Goal: Task Accomplishment & Management: Use online tool/utility

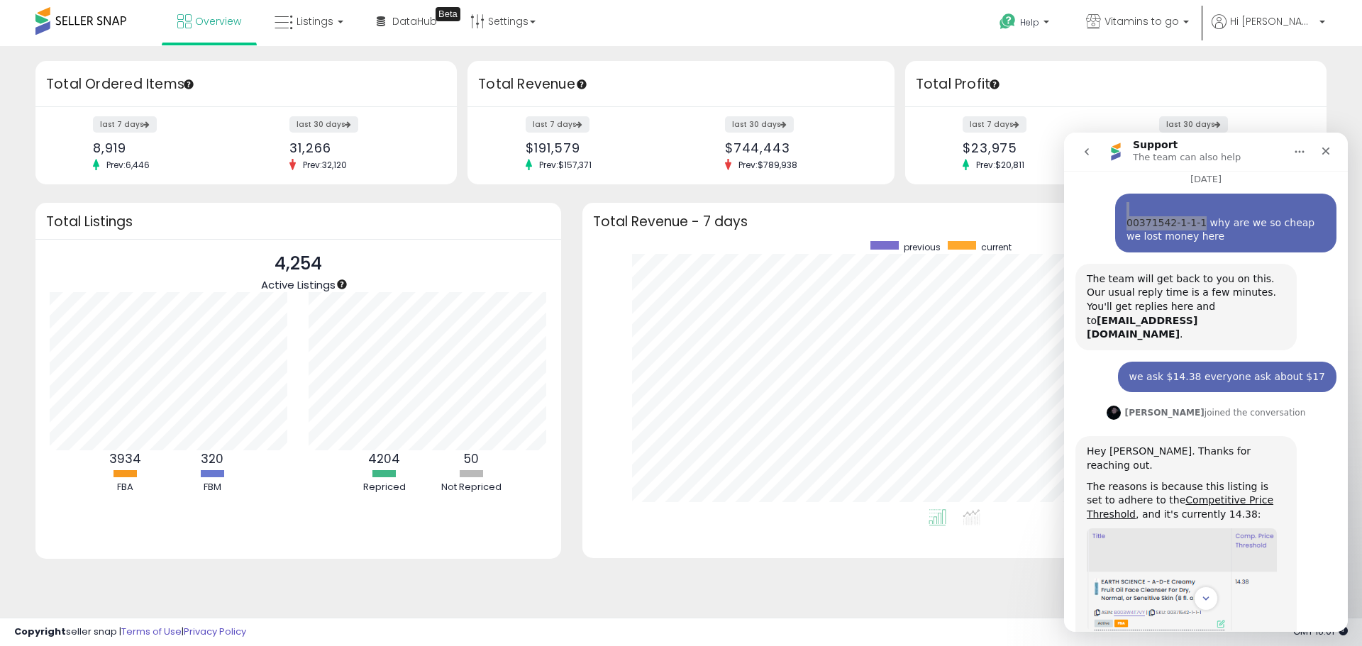
scroll to position [69, 0]
click at [1165, 224] on div "00371542-1-1-1 why are we so cheap we lost money here" at bounding box center [1226, 224] width 199 height 42
drag, startPoint x: 1120, startPoint y: 224, endPoint x: 1190, endPoint y: 224, distance: 69.5
click at [1190, 224] on div "00371542-1-1-1 why are we so cheap we lost money here" at bounding box center [1226, 224] width 199 height 42
copy div "00371542-1-1-1"
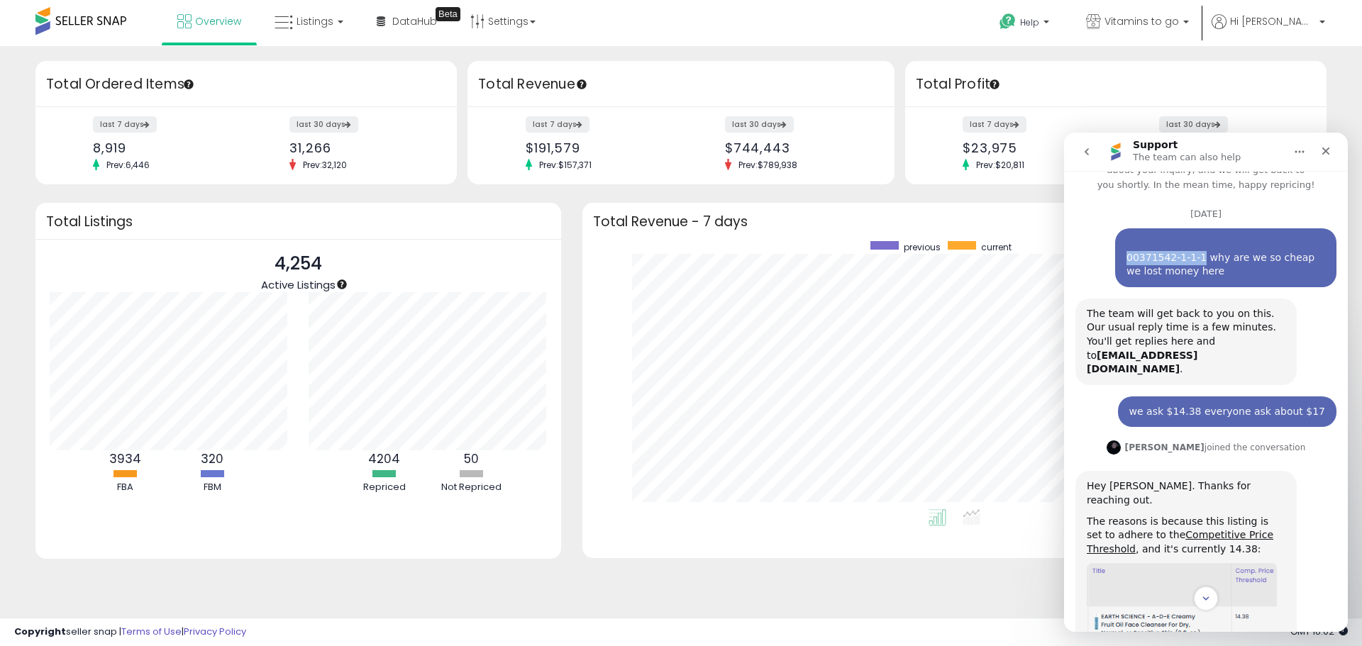
scroll to position [0, 0]
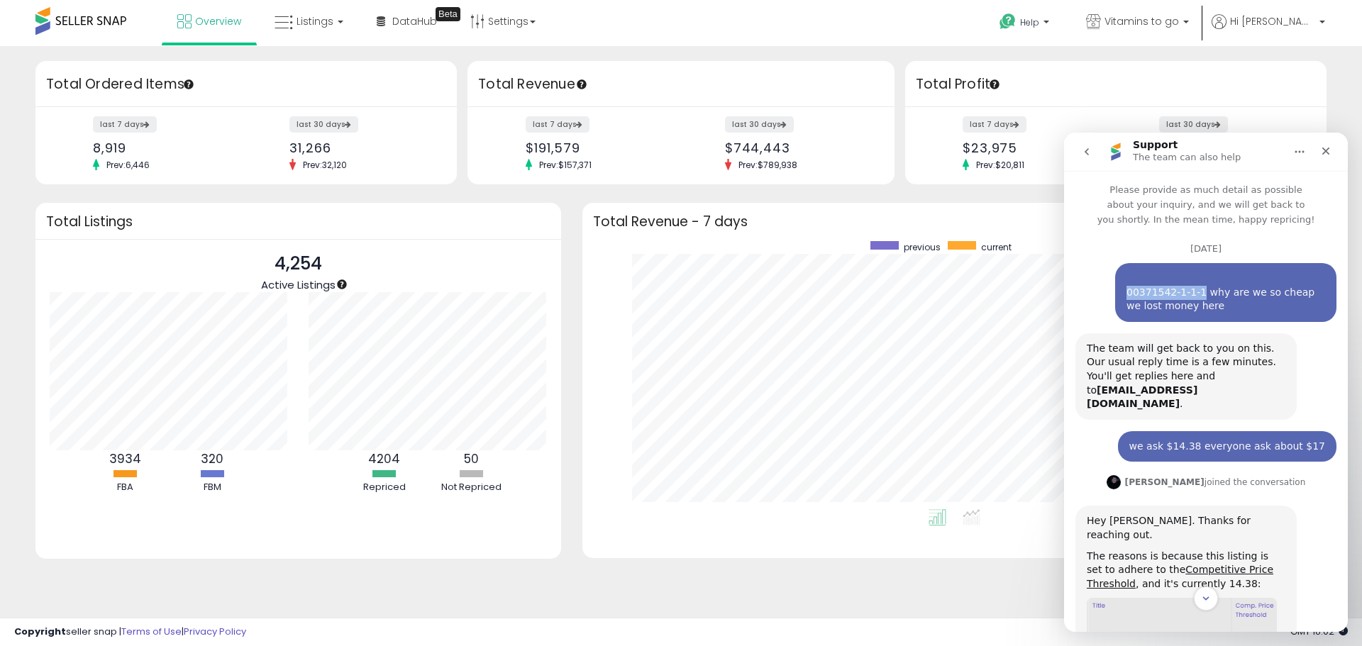
copy div "00371542-1-1-1"
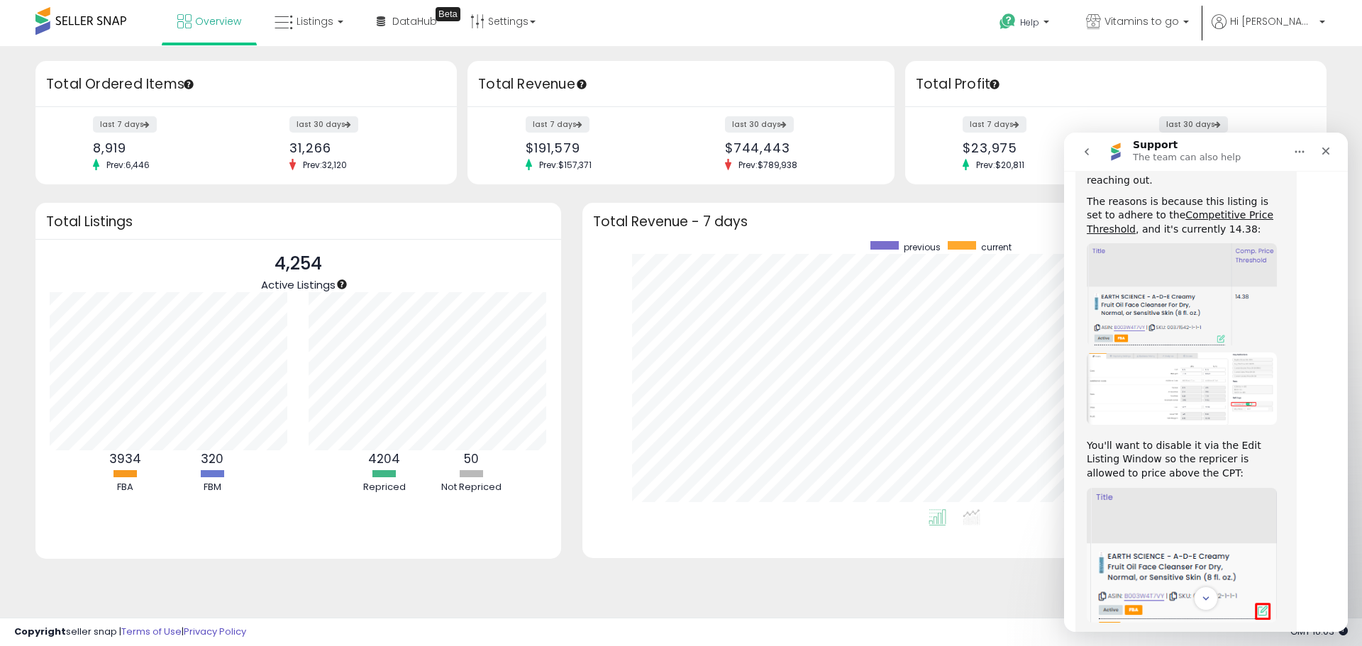
scroll to position [71, 0]
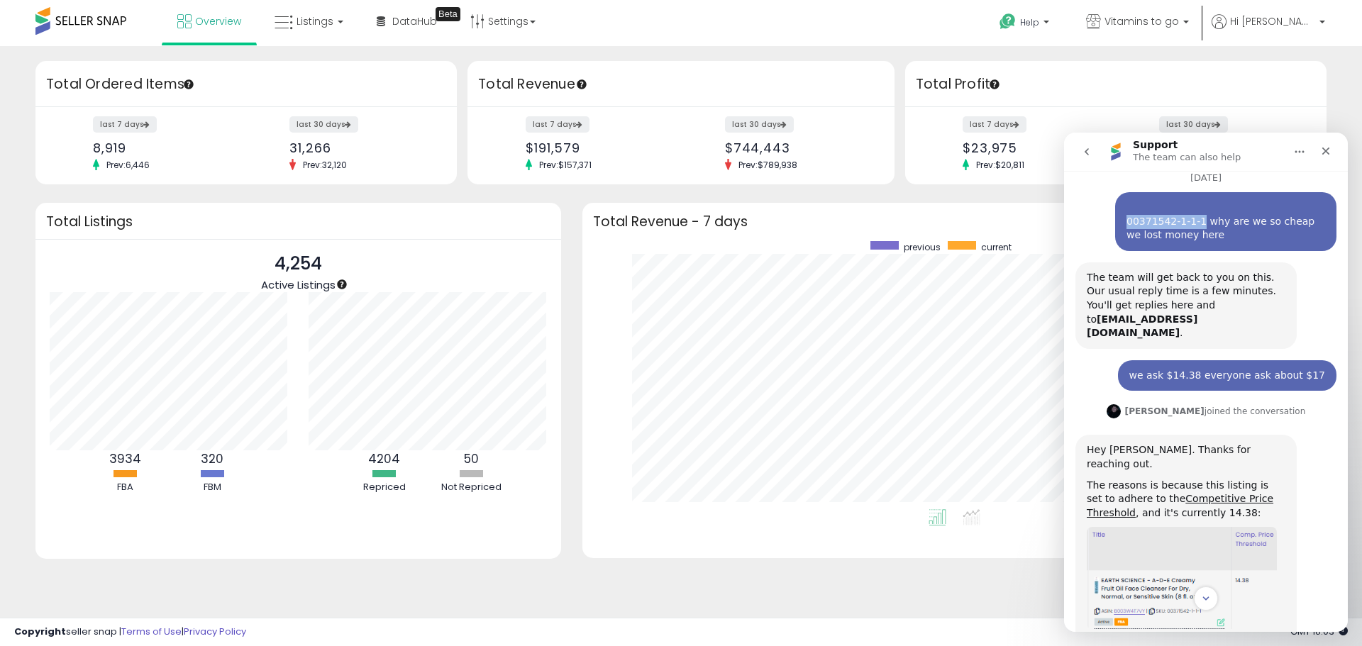
copy div "00371542-1-1-1"
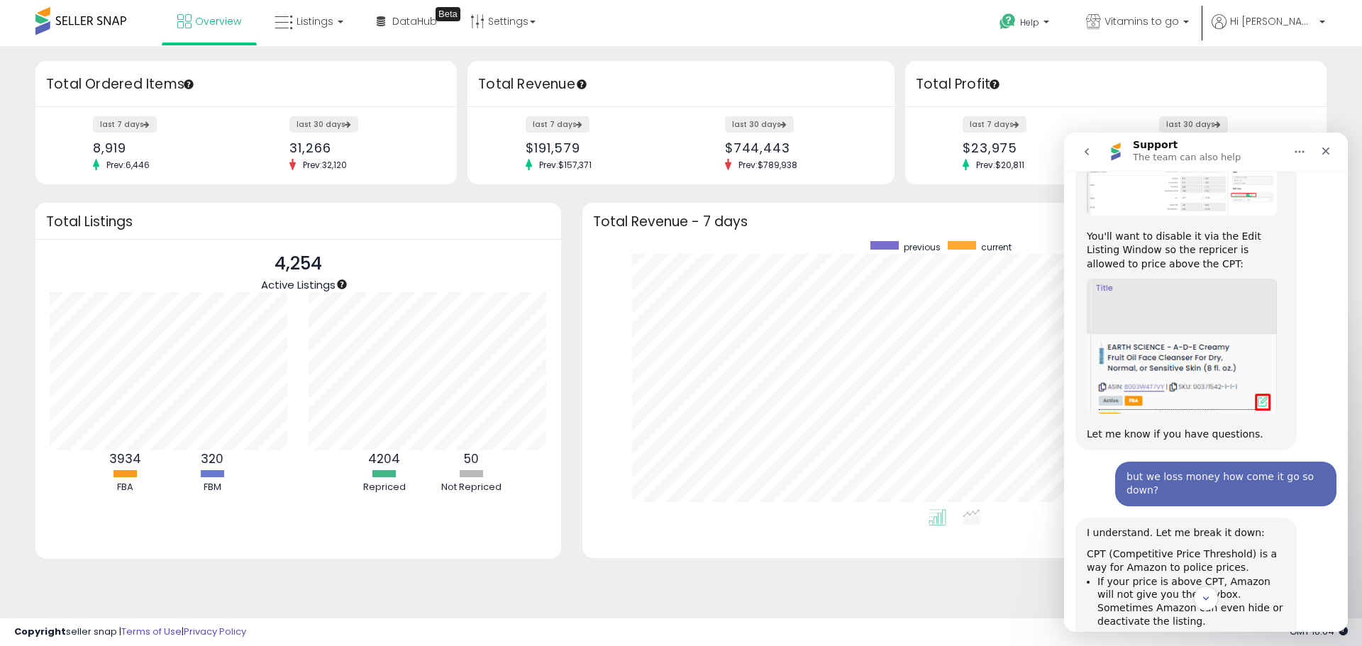
scroll to position [568, 0]
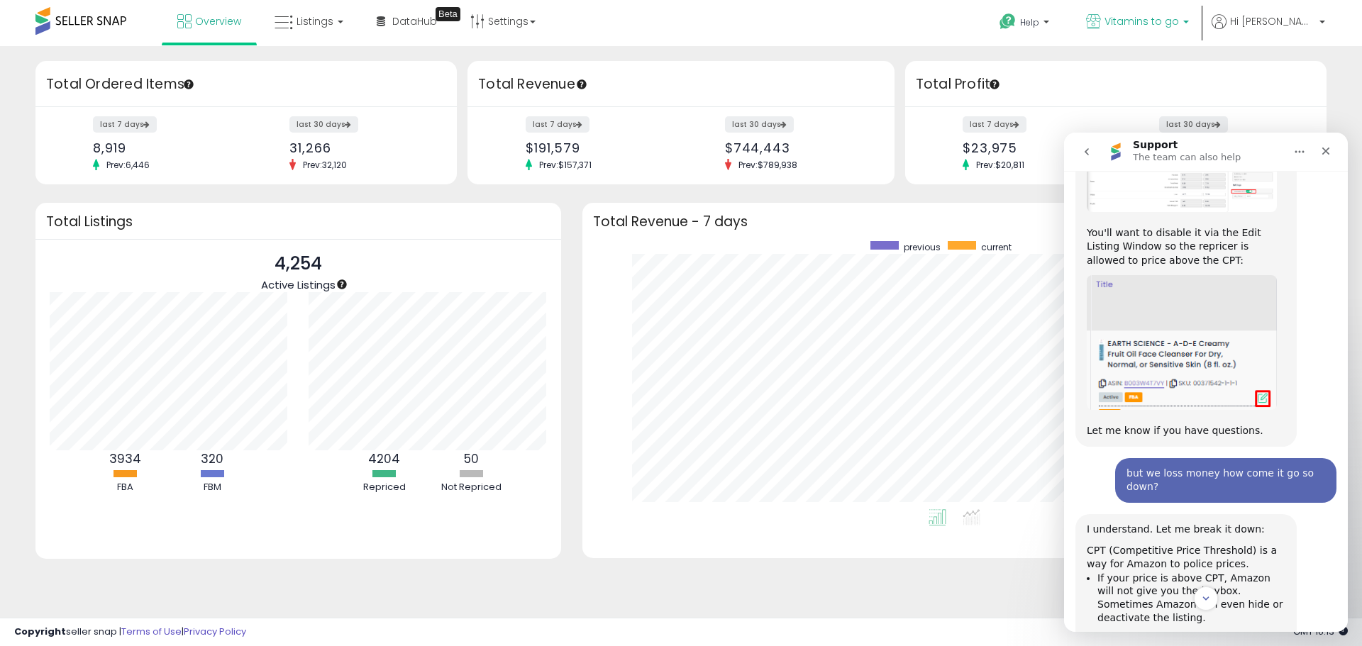
click at [1179, 21] on span "Vitamins to go" at bounding box center [1142, 21] width 75 height 14
click at [1274, 13] on ul "Help Contact Support Search Knowledge Hub Request a Feature API Documentation H…" at bounding box center [1156, 24] width 347 height 49
click at [1286, 18] on span "Hi [PERSON_NAME]" at bounding box center [1272, 21] width 85 height 14
click at [1331, 154] on icon "Close" at bounding box center [1326, 150] width 11 height 11
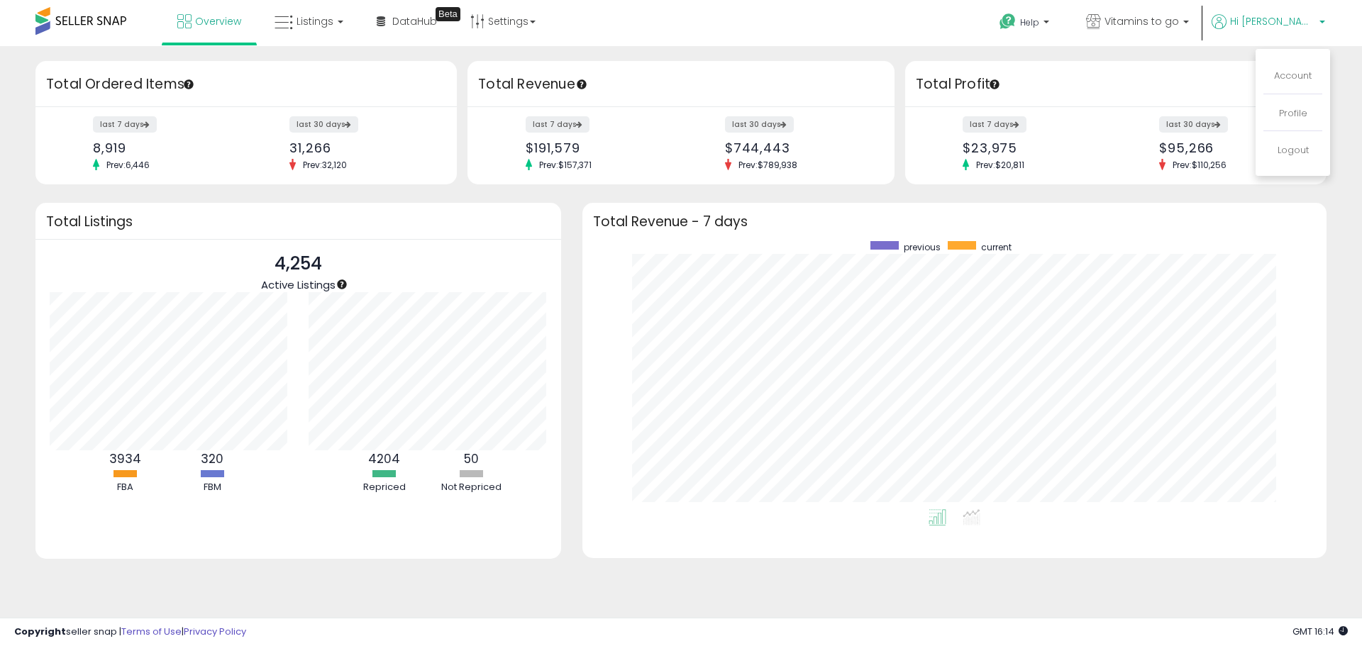
scroll to position [1133, 0]
click at [1306, 75] on link "Account" at bounding box center [1293, 75] width 38 height 13
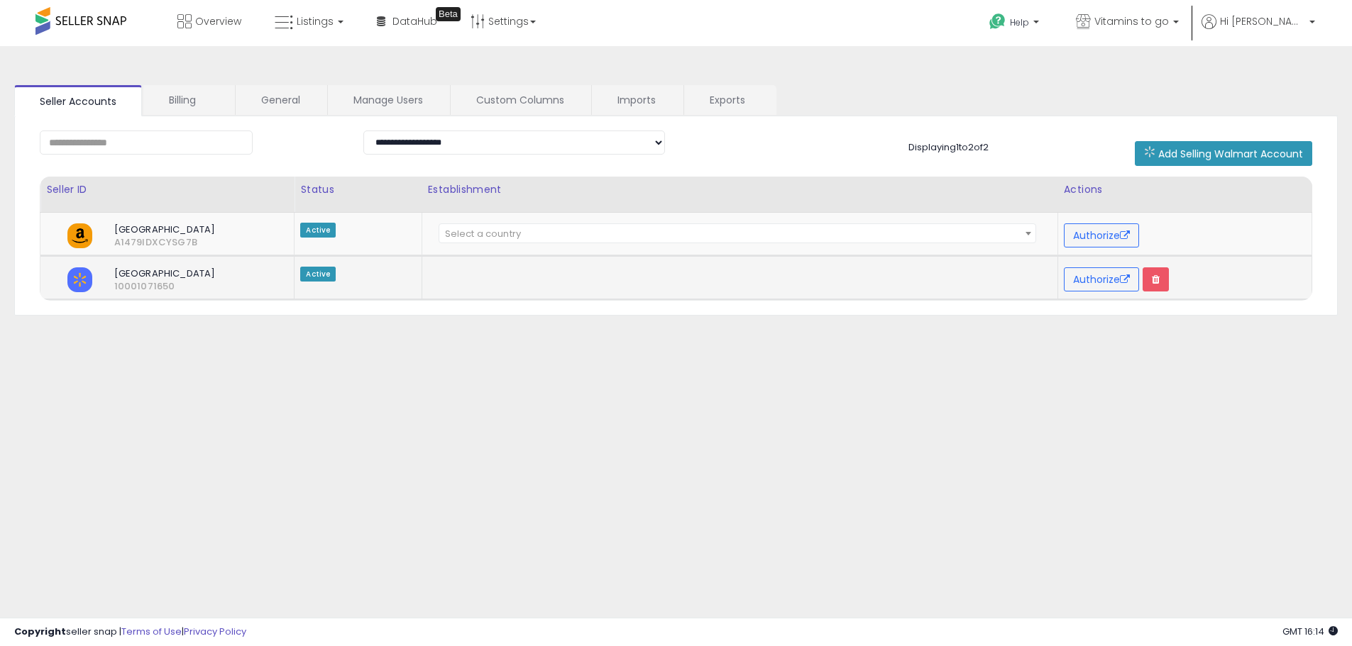
click at [167, 279] on span "North America" at bounding box center [183, 274] width 159 height 13
click at [434, 144] on select "**********" at bounding box center [514, 143] width 302 height 24
click at [289, 144] on div at bounding box center [191, 143] width 324 height 24
click at [310, 32] on link "Listings" at bounding box center [309, 21] width 90 height 43
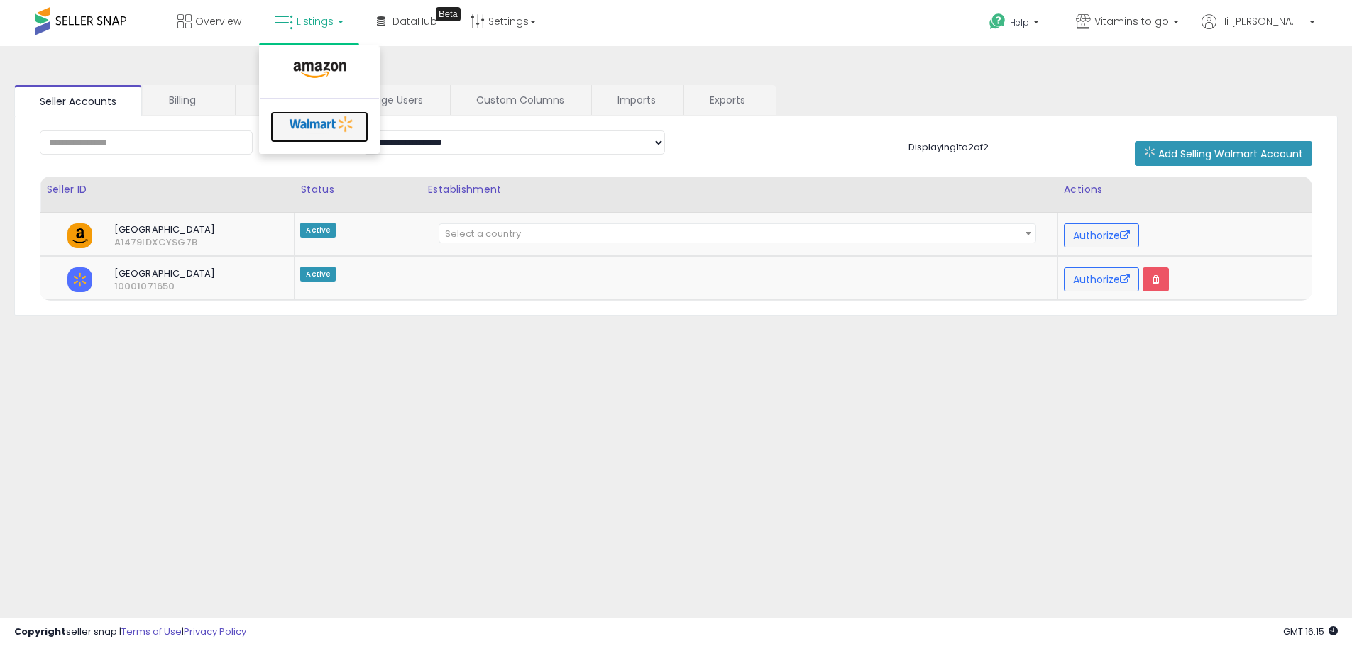
click at [331, 119] on icon at bounding box center [322, 124] width 75 height 21
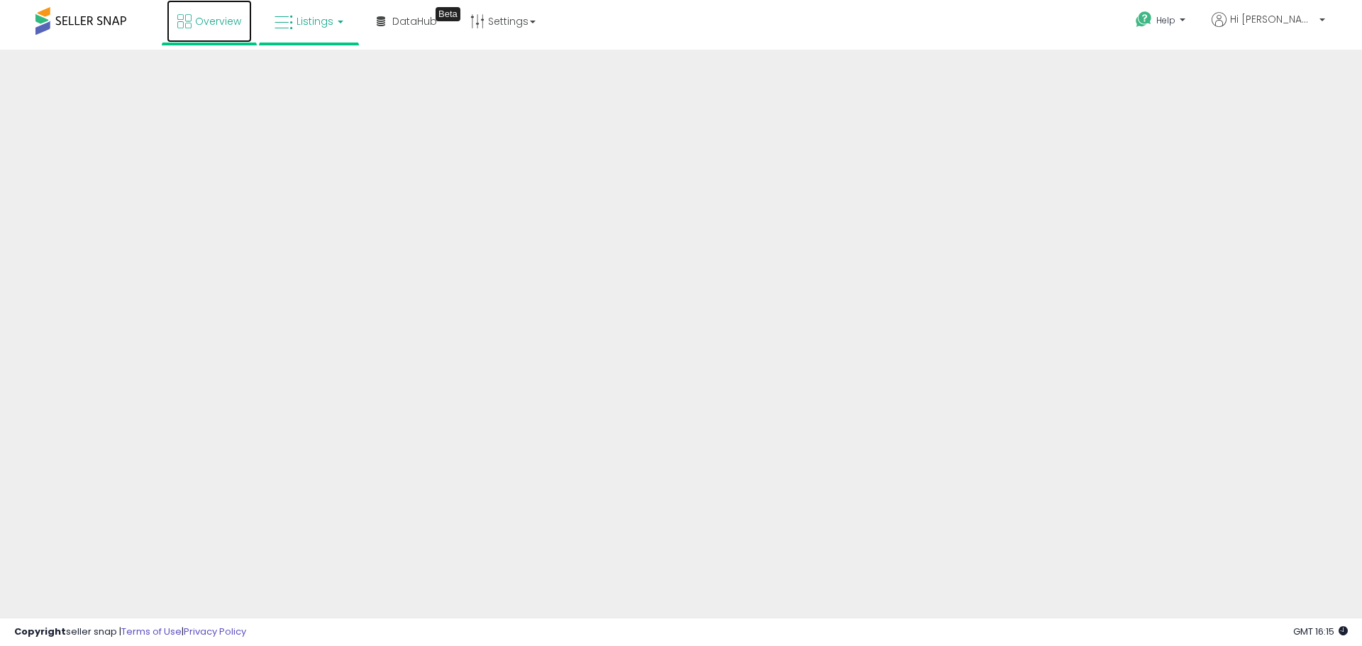
click at [218, 23] on span "Overview" at bounding box center [218, 21] width 46 height 14
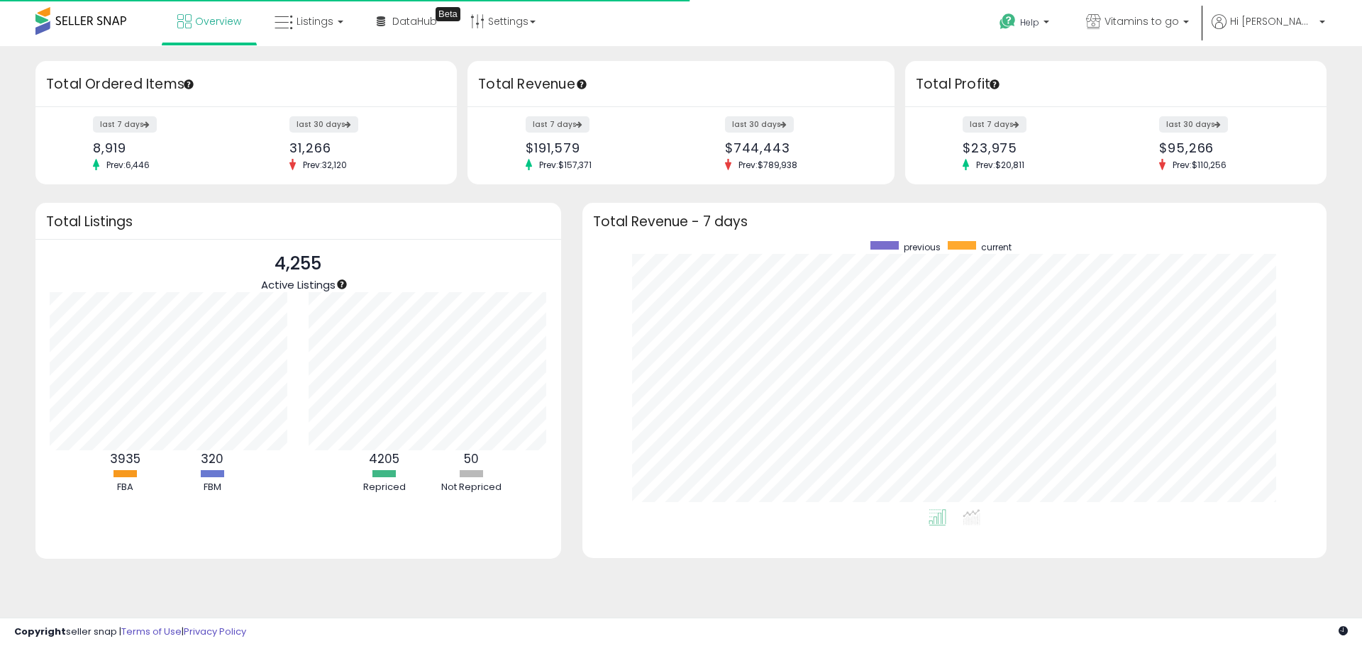
scroll to position [268, 716]
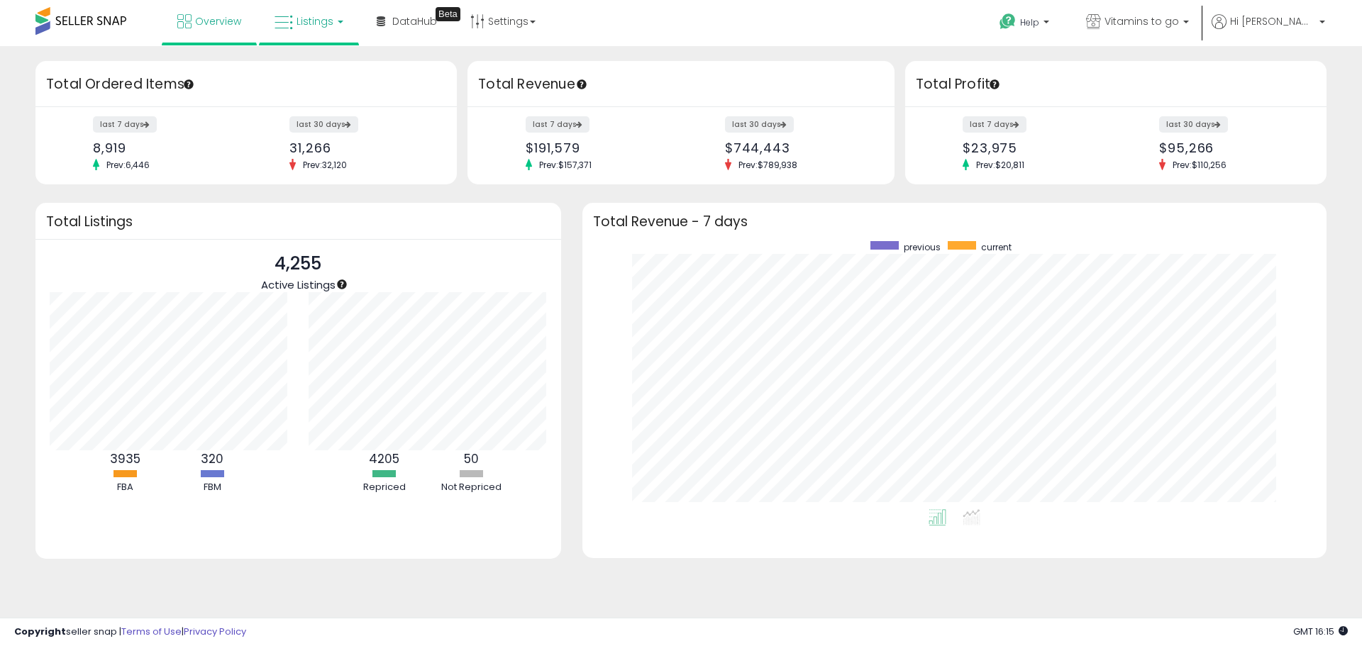
click at [320, 26] on span "Listings" at bounding box center [315, 21] width 37 height 14
click at [319, 137] on link at bounding box center [319, 126] width 98 height 31
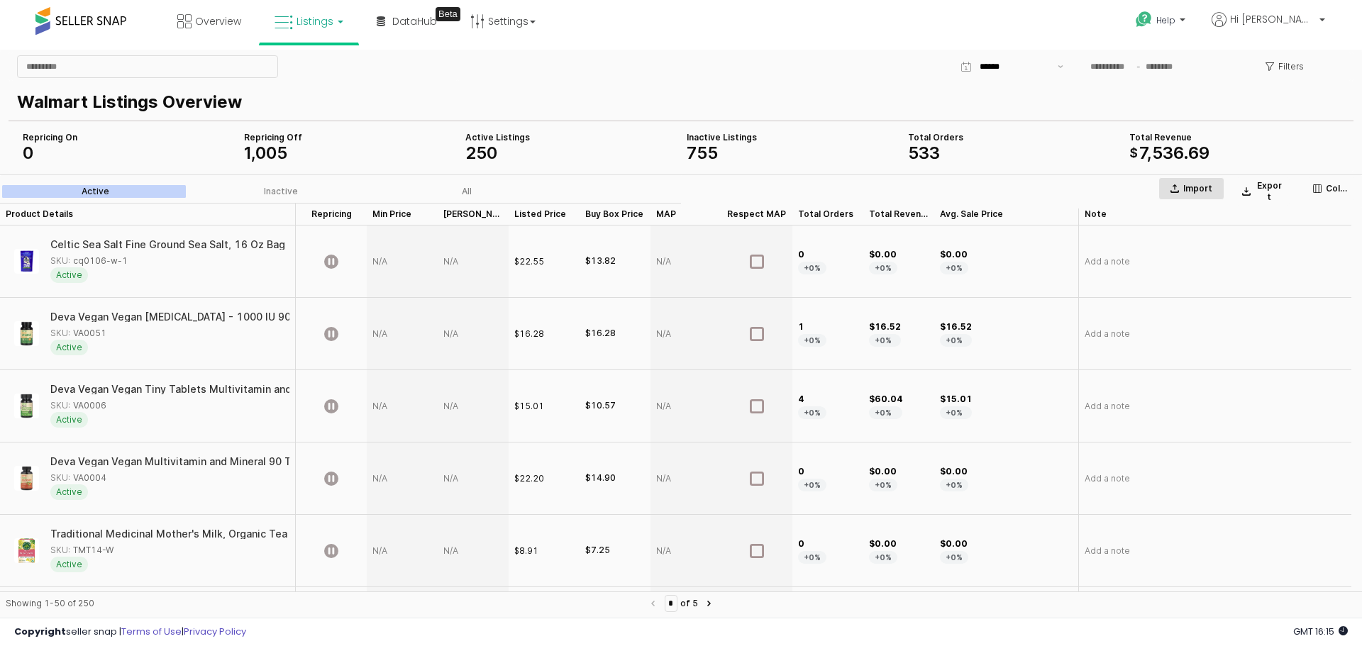
click at [1187, 194] on button "Import" at bounding box center [1192, 188] width 66 height 23
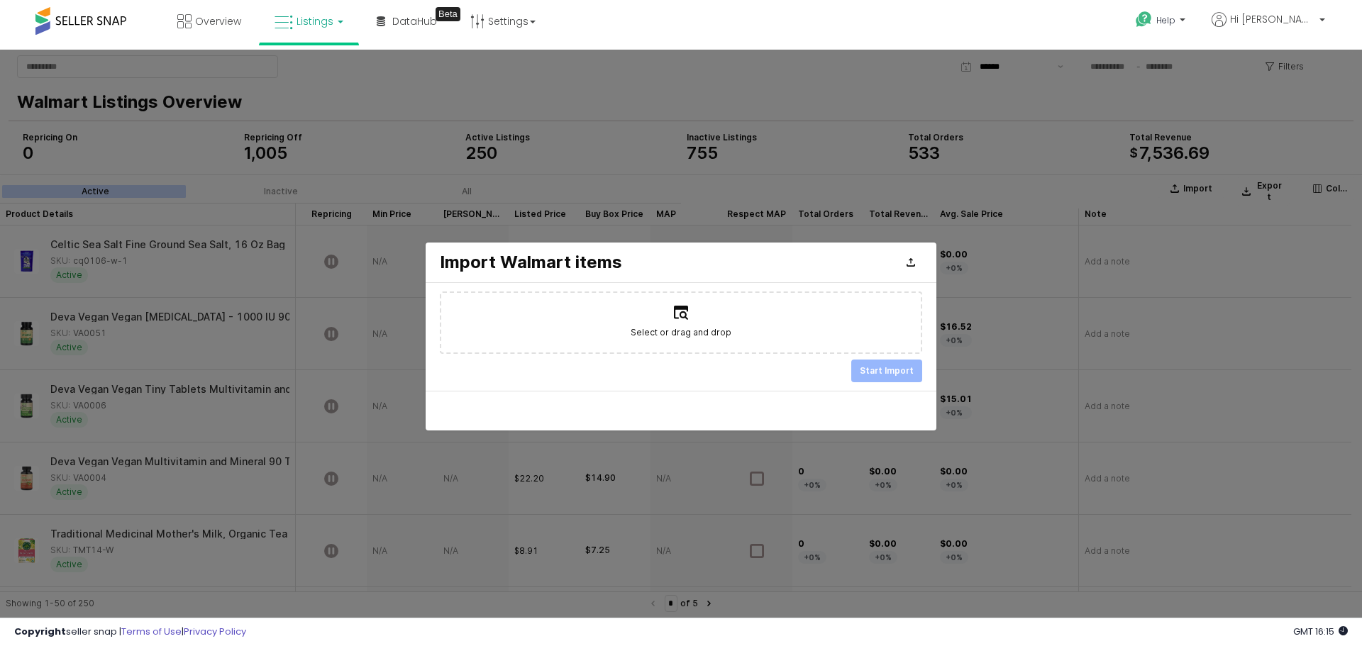
click at [966, 179] on div at bounding box center [681, 336] width 1362 height 573
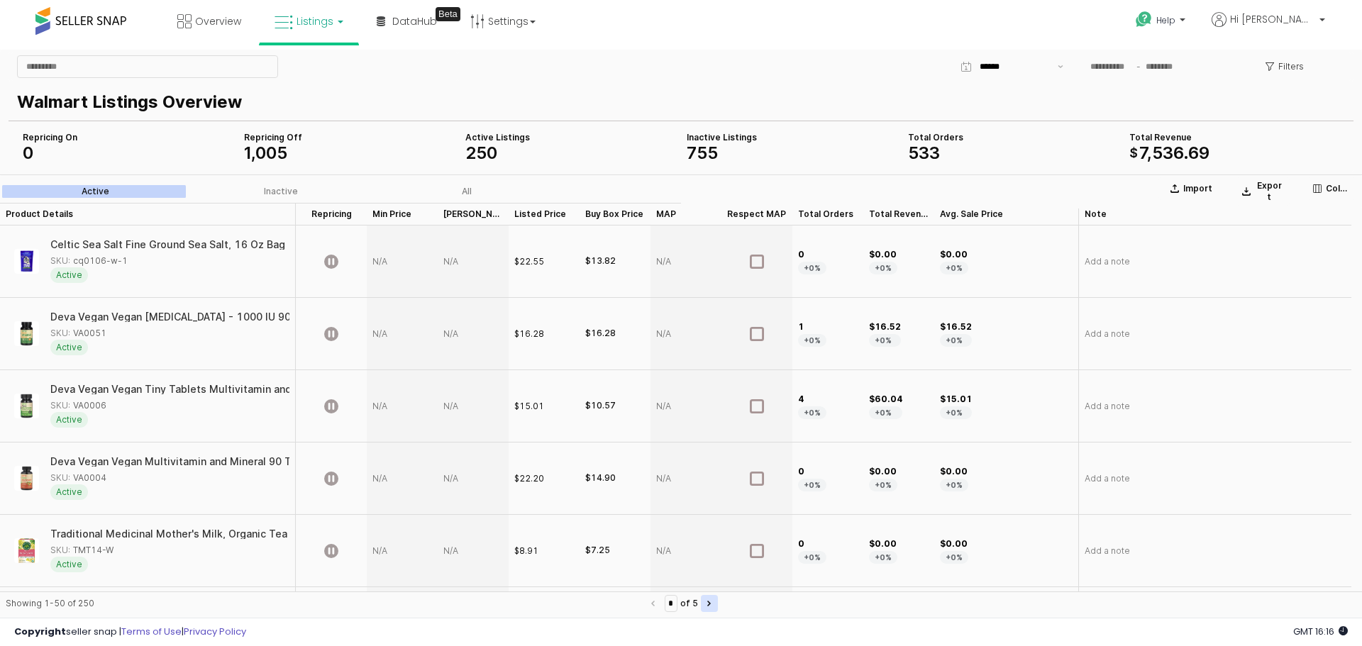
click at [718, 607] on button "Next page" at bounding box center [709, 603] width 17 height 17
type input "*"
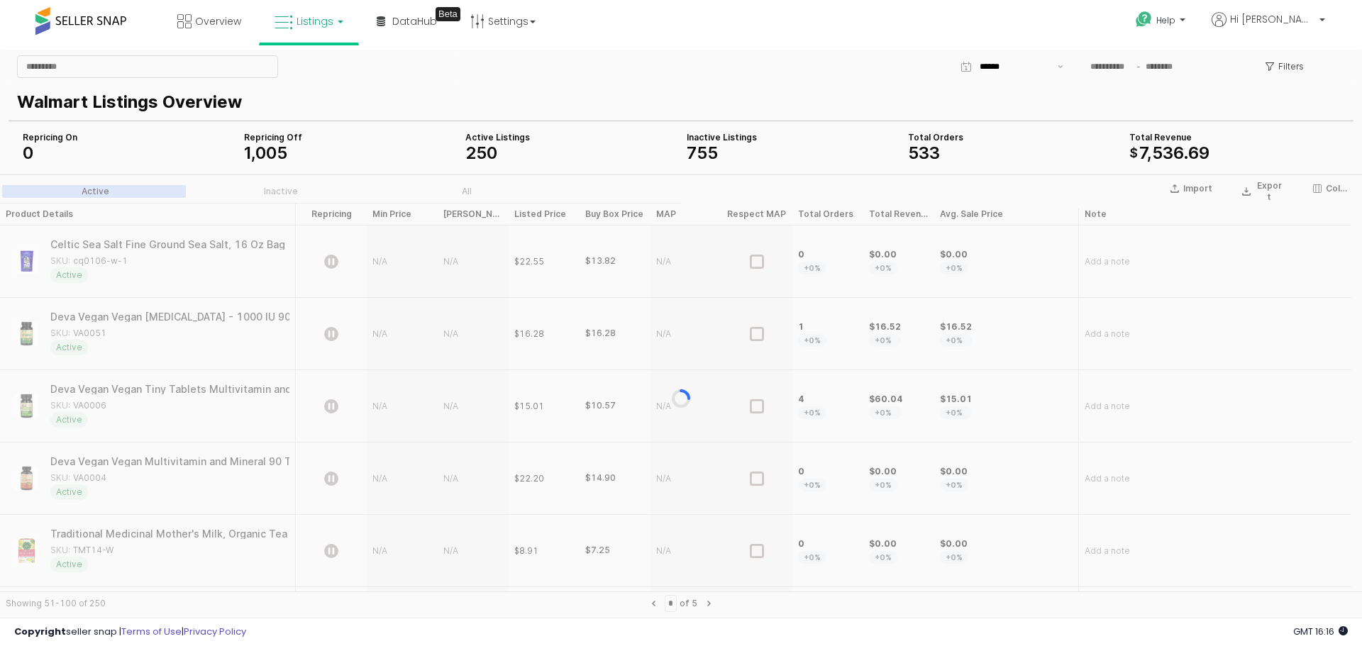
click at [645, 605] on div "App Frame" at bounding box center [681, 399] width 1362 height 448
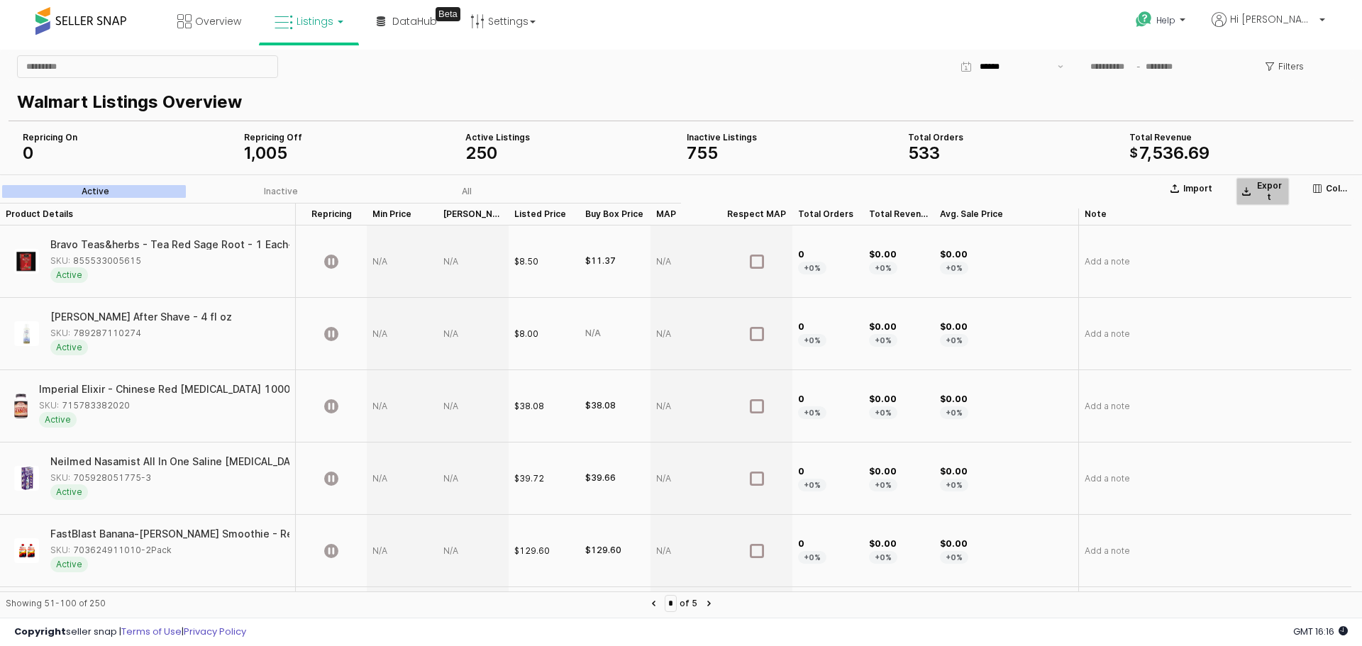
click at [1277, 189] on p "Export" at bounding box center [1269, 191] width 28 height 23
